Goal: Use online tool/utility: Utilize a website feature to perform a specific function

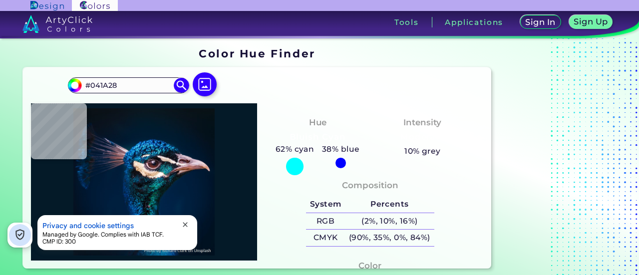
scroll to position [71, 0]
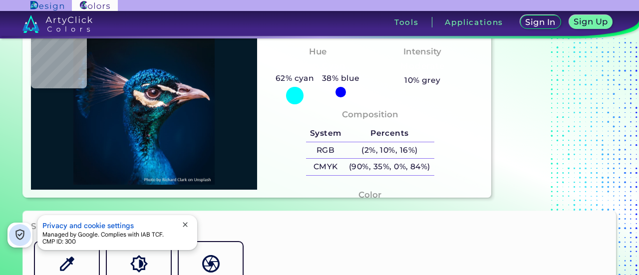
type input "#000000"
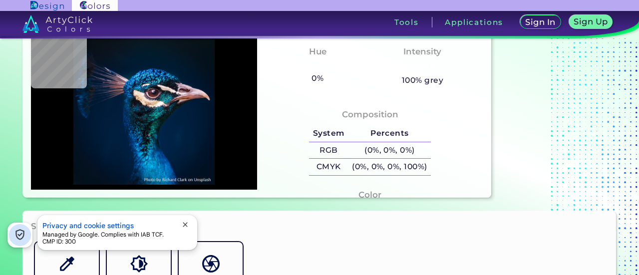
scroll to position [0, 0]
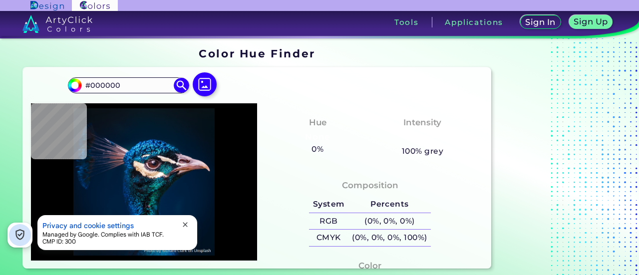
type input "#061117"
type input "#051117"
type input "#061117"
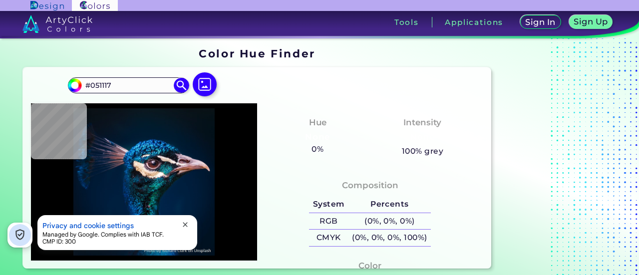
type input "#061117"
type input "#071218"
type input "#071216"
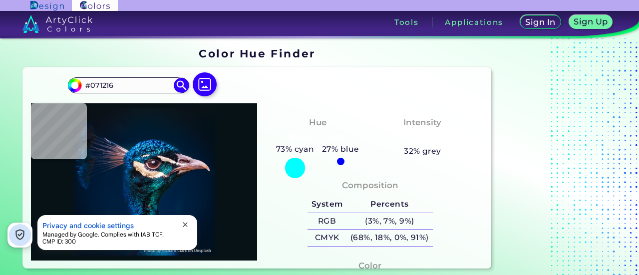
type input "#091217"
click at [201, 88] on img at bounding box center [204, 84] width 29 height 29
click at [0, 0] on input "file" at bounding box center [0, 0] width 0 height 0
